Goal: Download file/media

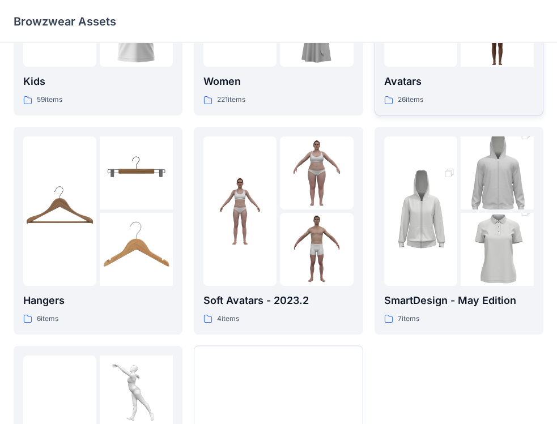
scroll to position [283, 0]
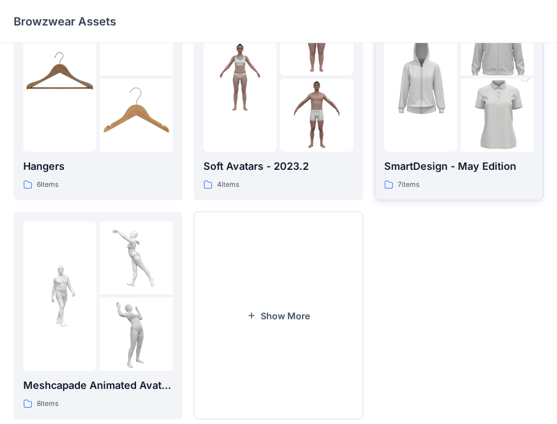
click at [460, 186] on div "7 items" at bounding box center [459, 185] width 150 height 12
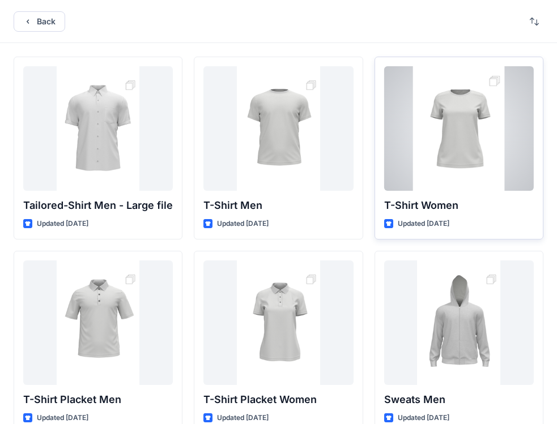
click at [492, 220] on div "Updated [DATE]" at bounding box center [459, 224] width 150 height 12
click at [441, 161] on div at bounding box center [459, 128] width 150 height 125
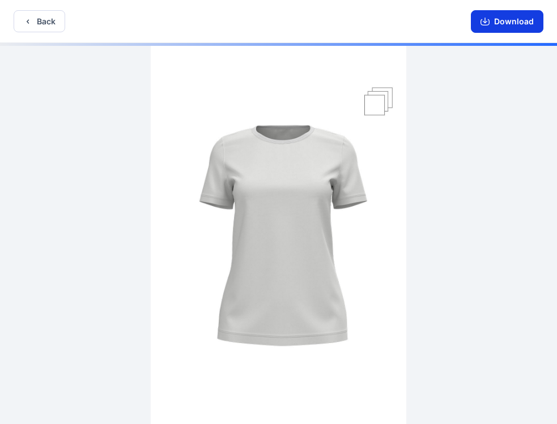
click at [515, 22] on button "Download" at bounding box center [507, 21] width 73 height 23
